Goal: Information Seeking & Learning: Learn about a topic

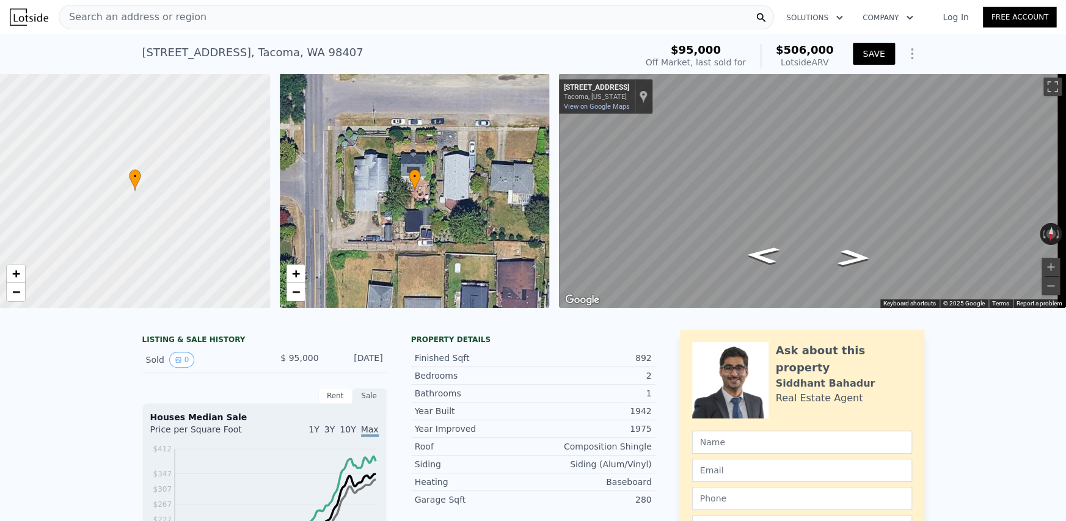
scroll to position [0, 5]
type input "1.5"
checkbox input "true"
type input "$ 365,361"
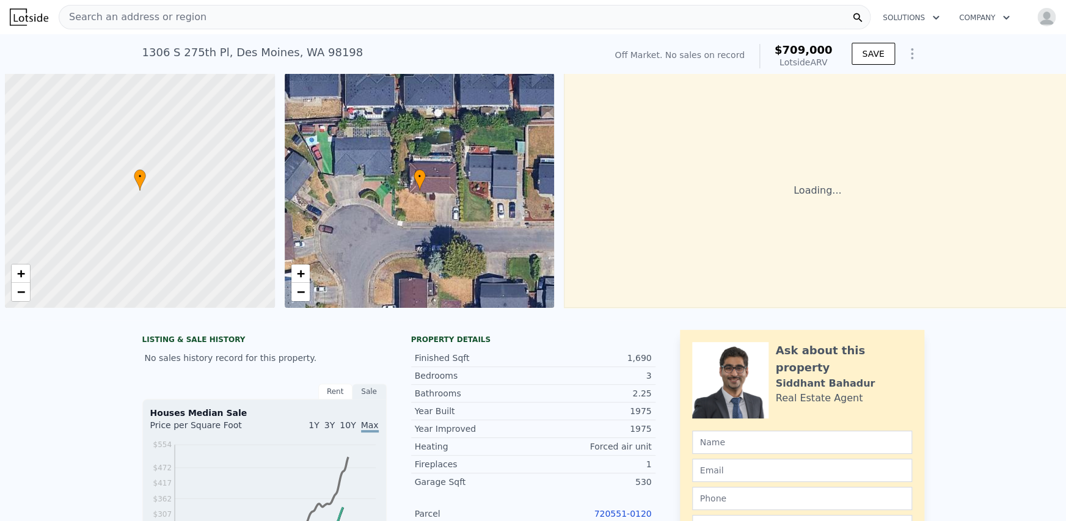
scroll to position [0, 5]
